Goal: Navigation & Orientation: Find specific page/section

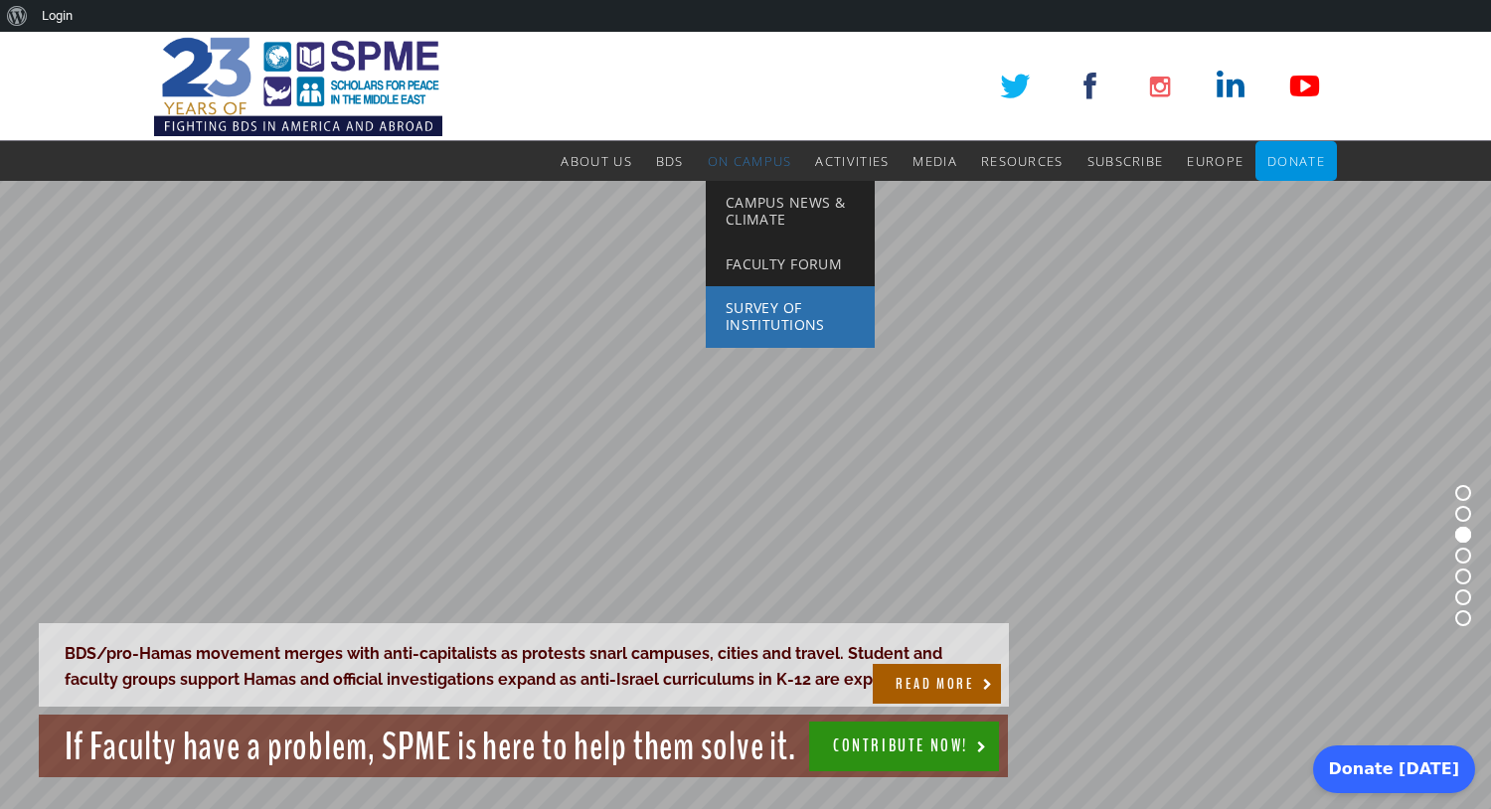
click at [766, 307] on span "Survey of Institutions" at bounding box center [774, 316] width 99 height 36
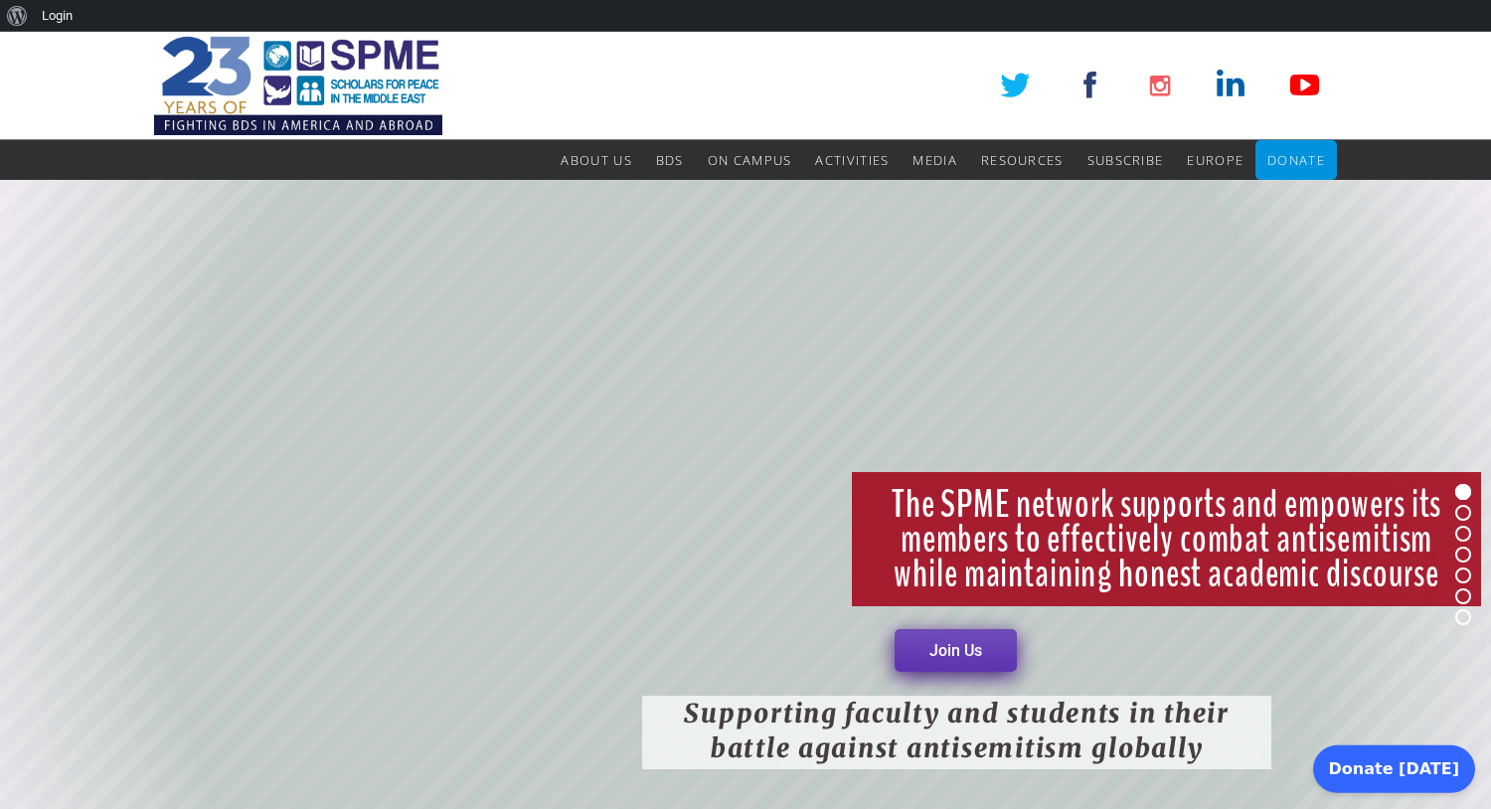
scroll to position [1, 0]
